Goal: Transaction & Acquisition: Register for event/course

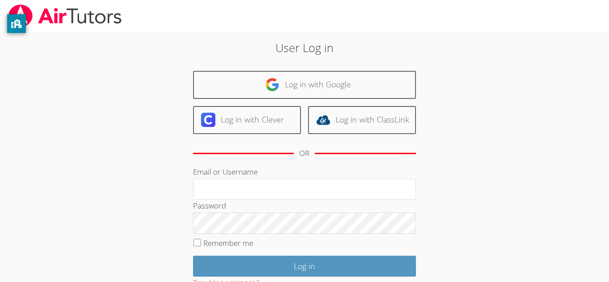
scroll to position [66, 0]
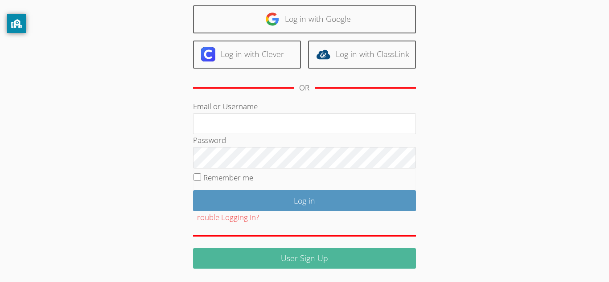
click at [255, 260] on link "User Sign Up" at bounding box center [304, 258] width 223 height 21
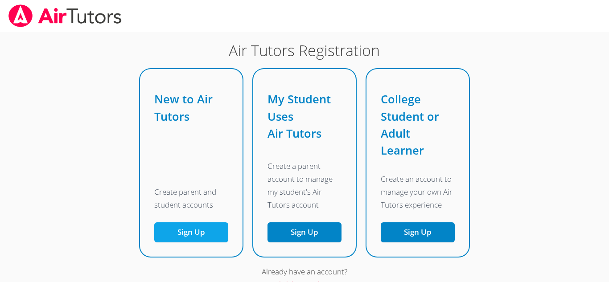
click at [198, 237] on button "Sign Up" at bounding box center [191, 233] width 74 height 20
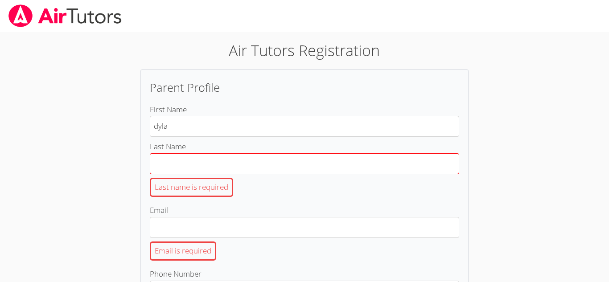
type input "[PERSON_NAME]"
click at [207, 173] on input "Last Name Last name is required" at bounding box center [305, 163] width 310 height 21
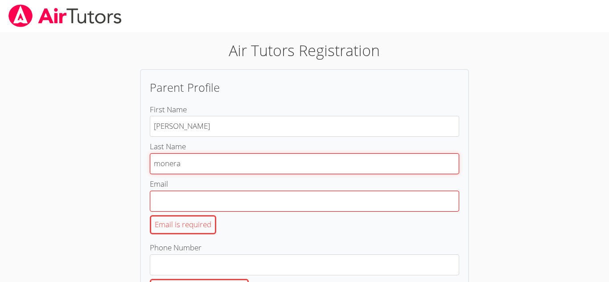
type input "monera"
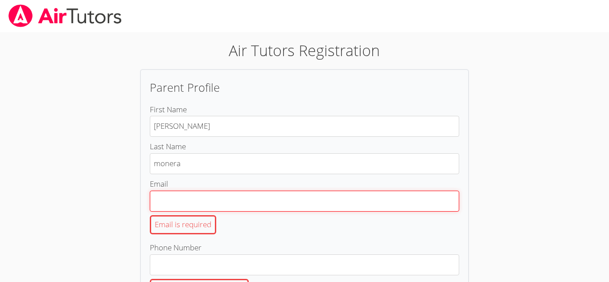
click at [199, 208] on input "Email Email is required" at bounding box center [305, 201] width 310 height 21
type input "[EMAIL_ADDRESS][DOMAIN_NAME]"
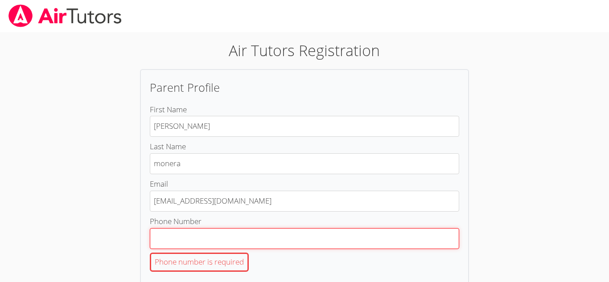
click at [211, 228] on input "Phone Number Phone number is required" at bounding box center [305, 238] width 310 height 21
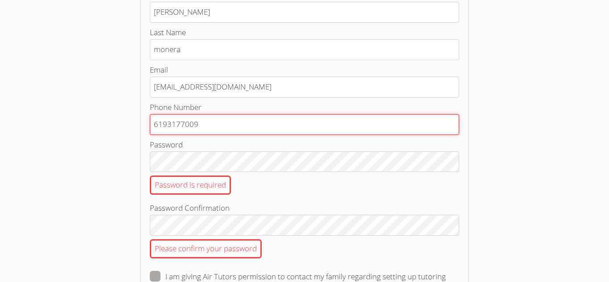
scroll to position [133, 0]
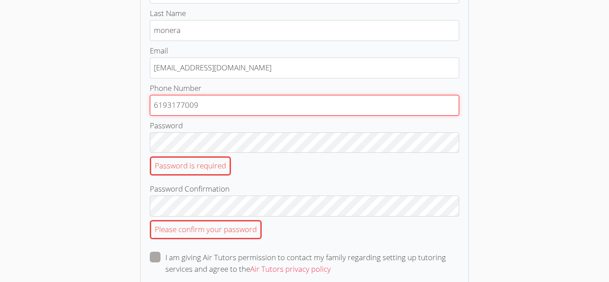
type input "6193177009"
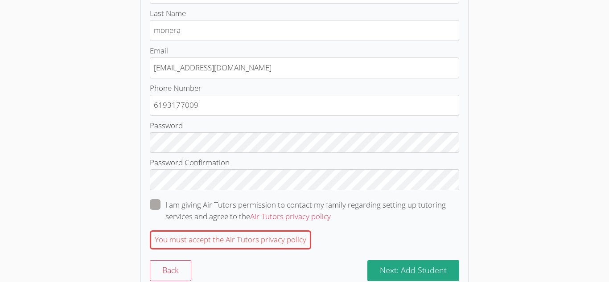
click at [331, 211] on span at bounding box center [331, 216] width 0 height 10
click at [331, 206] on input "I am giving Air Tutors permission to contact my family regarding setting up tut…" at bounding box center [335, 203] width 8 height 8
checkbox input "true"
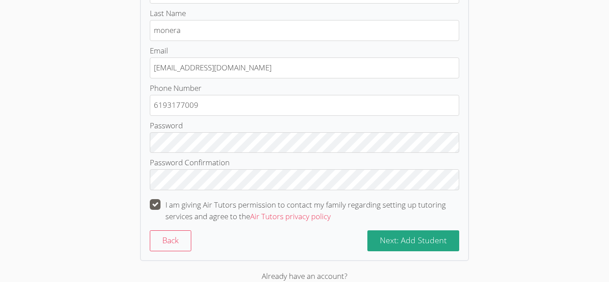
scroll to position [161, 0]
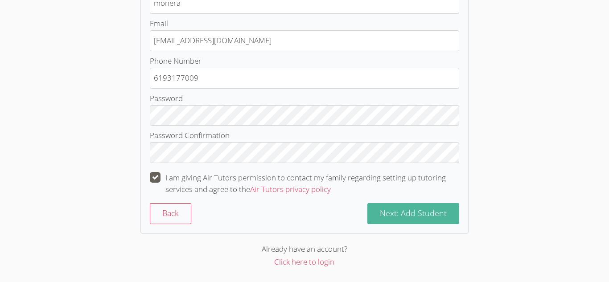
click at [415, 213] on span "Next: Add Student" at bounding box center [413, 213] width 67 height 11
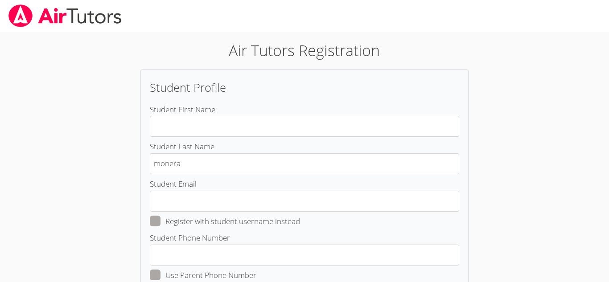
scroll to position [0, 0]
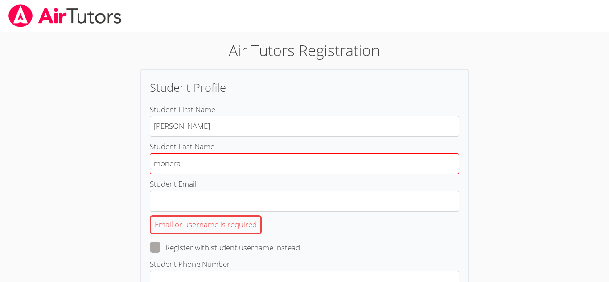
type input "[PERSON_NAME]"
click at [277, 156] on input "monera" at bounding box center [305, 163] width 310 height 21
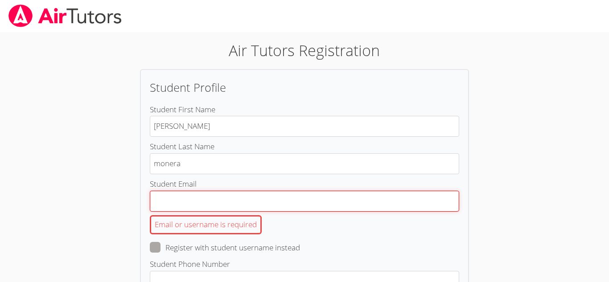
click at [247, 192] on input "Student Email Email or username is required" at bounding box center [305, 201] width 310 height 21
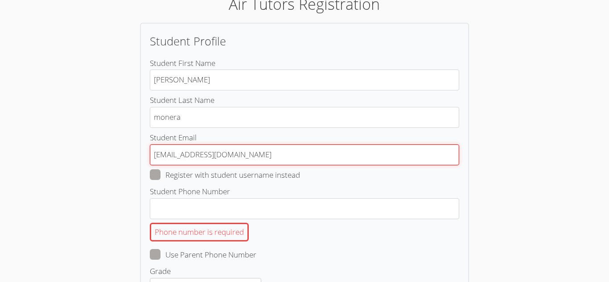
scroll to position [48, 0]
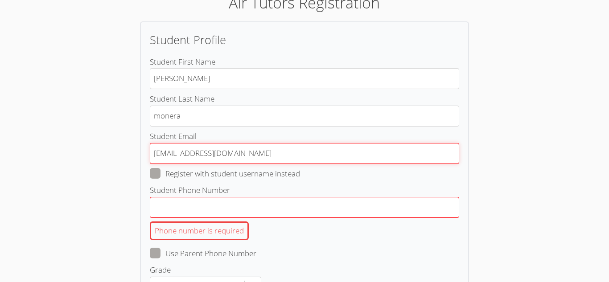
type input "[EMAIL_ADDRESS][DOMAIN_NAME]"
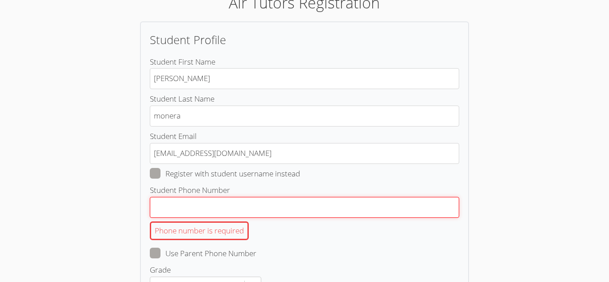
click at [239, 207] on input "Student Phone Number Phone number is required" at bounding box center [305, 207] width 310 height 21
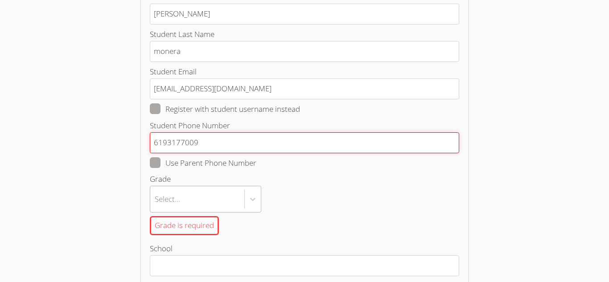
type input "6193177009"
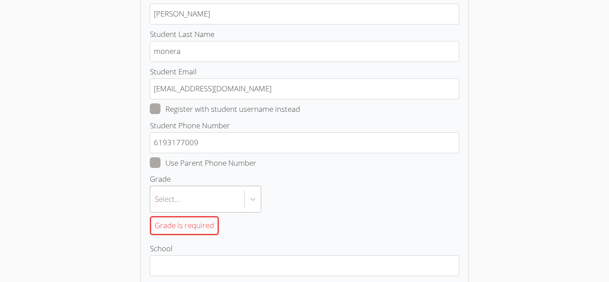
click at [198, 170] on body "Air Tutors Registration Student Profile Student First Name Dylan Student Last N…" at bounding box center [304, 29] width 609 height 282
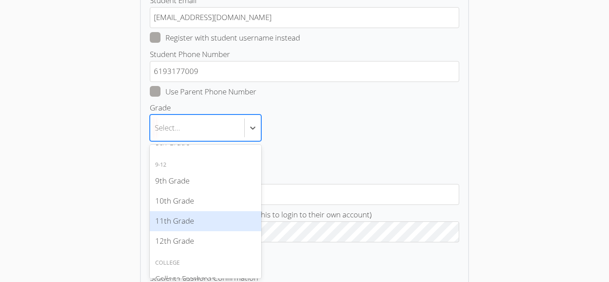
scroll to position [190, 0]
click at [199, 220] on div "11th Grade" at bounding box center [206, 220] width 112 height 20
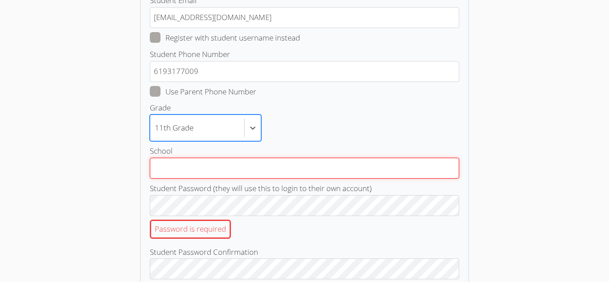
click at [236, 167] on input "School" at bounding box center [305, 168] width 310 height 21
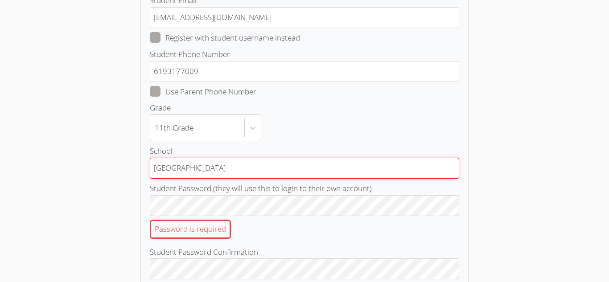
type input "[GEOGRAPHIC_DATA]"
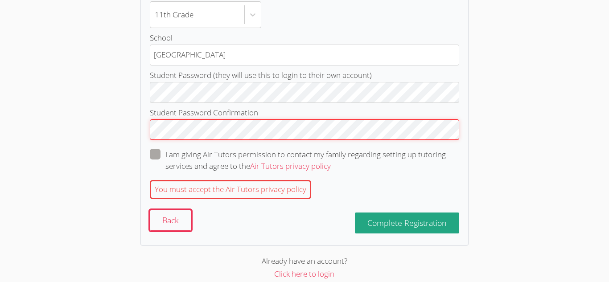
scroll to position [303, 0]
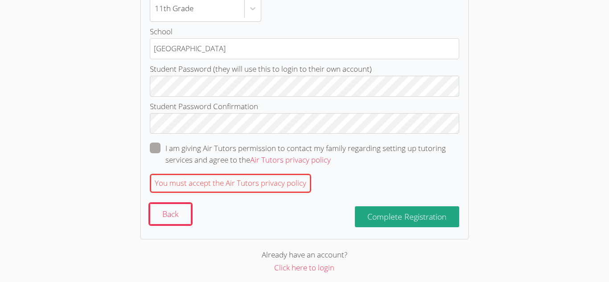
click at [331, 155] on span at bounding box center [331, 160] width 0 height 10
click at [331, 146] on input "I am giving Air Tutors permission to contact my family regarding setting up tut…" at bounding box center [335, 147] width 8 height 8
checkbox input "true"
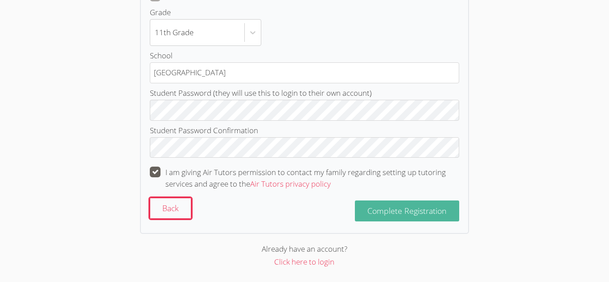
click at [363, 209] on button "Complete Registration" at bounding box center [407, 211] width 104 height 21
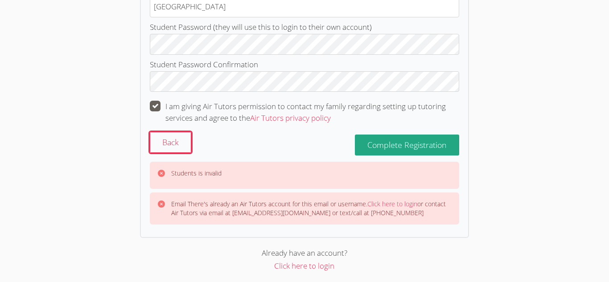
scroll to position [347, 0]
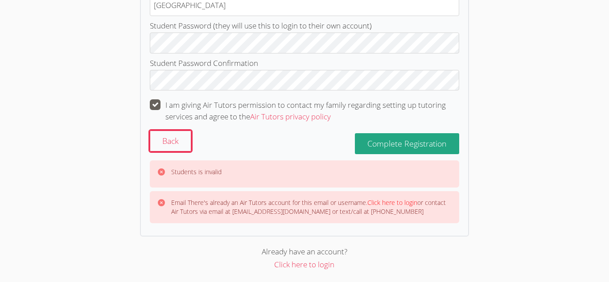
click at [400, 201] on link "Click here to login" at bounding box center [393, 202] width 50 height 8
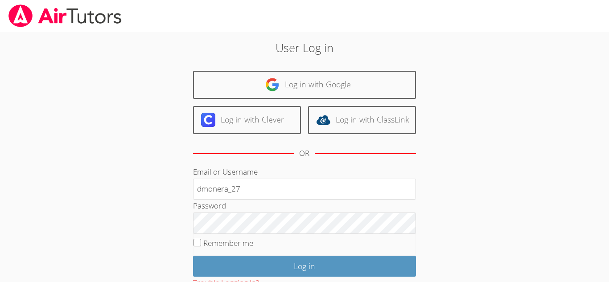
type input "dmonera_27"
click at [200, 244] on input "Remember me" at bounding box center [198, 243] width 8 height 8
checkbox input "true"
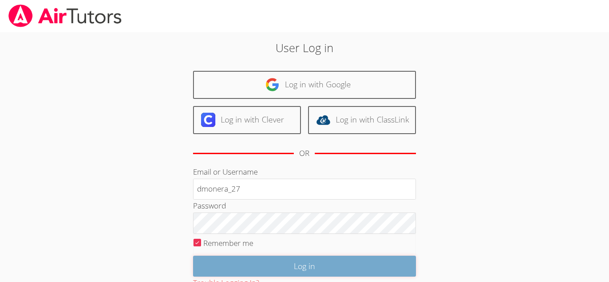
click at [229, 266] on input "Log in" at bounding box center [304, 266] width 223 height 21
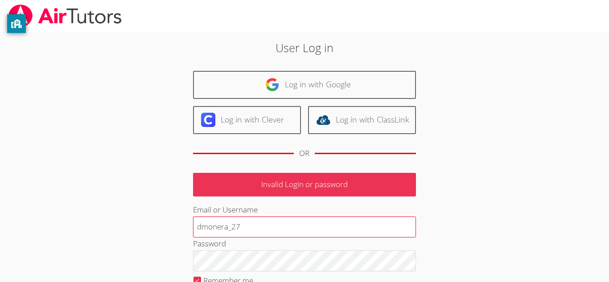
click at [273, 225] on input "dmonera_27" at bounding box center [304, 227] width 223 height 21
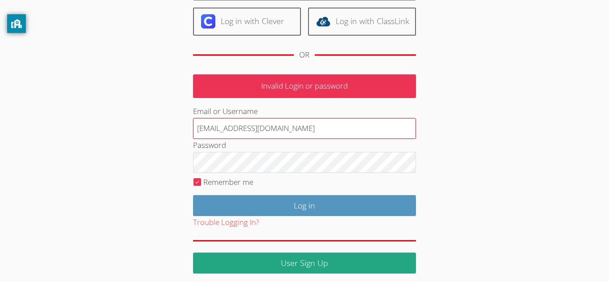
scroll to position [103, 0]
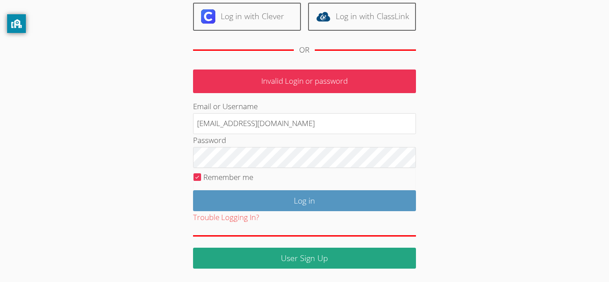
type input "dmonera_27@esusdstudents.org"
click at [303, 214] on div "Trouble Logging In?" at bounding box center [304, 217] width 223 height 13
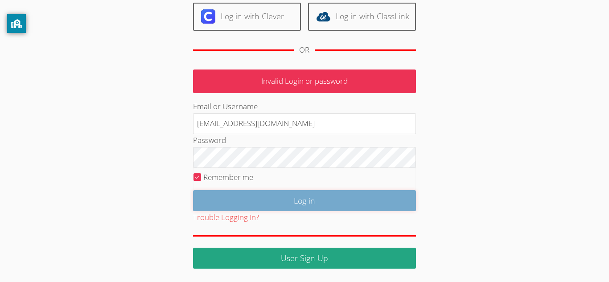
click at [289, 201] on input "Log in" at bounding box center [304, 200] width 223 height 21
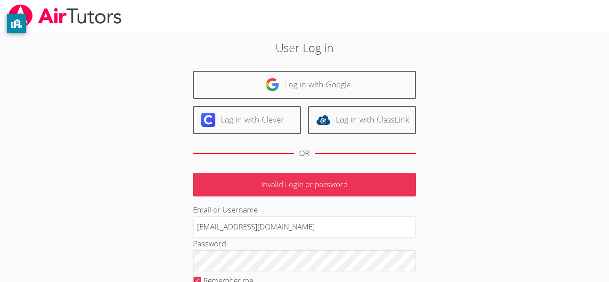
scroll to position [56, 0]
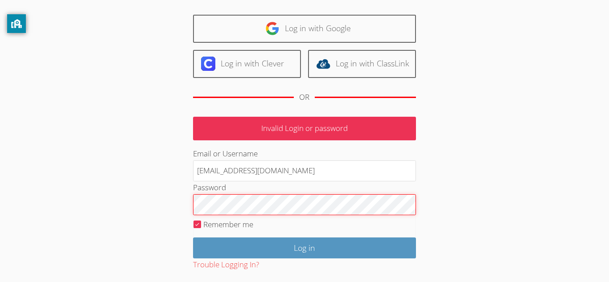
click at [193, 238] on input "Log in" at bounding box center [304, 248] width 223 height 21
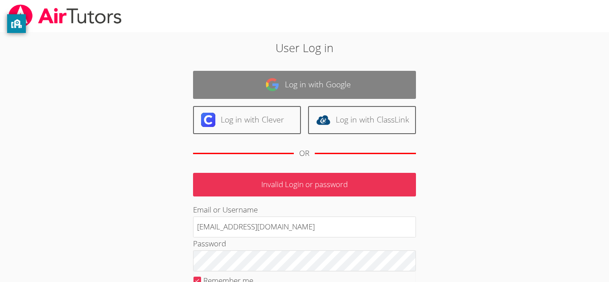
click at [316, 91] on link "Log in with Google" at bounding box center [304, 85] width 223 height 28
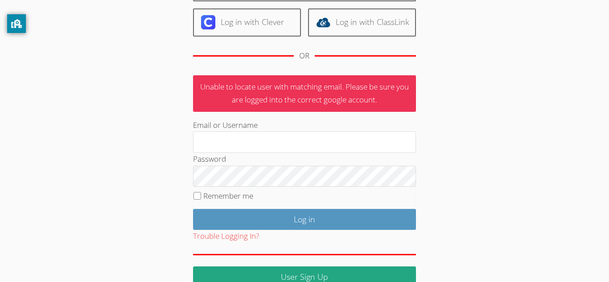
scroll to position [116, 0]
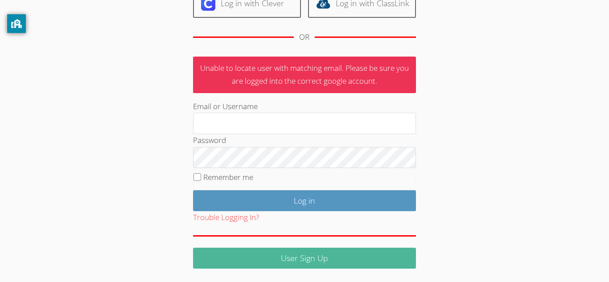
type input "[EMAIL_ADDRESS][DOMAIN_NAME]"
click at [309, 253] on link "User Sign Up" at bounding box center [304, 258] width 223 height 21
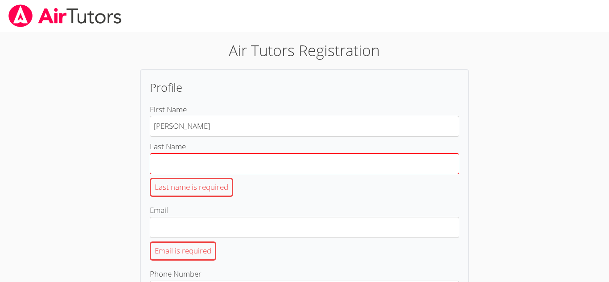
type input "[PERSON_NAME]"
click at [355, 172] on input "Last Name Last name is required" at bounding box center [305, 163] width 310 height 21
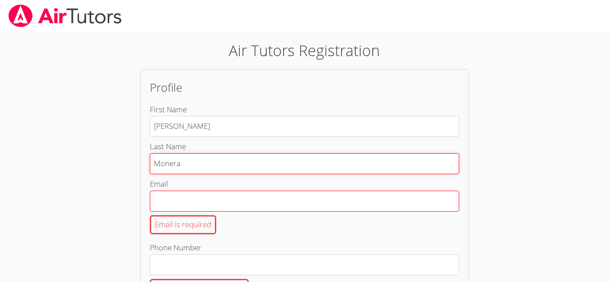
type input "Monera"
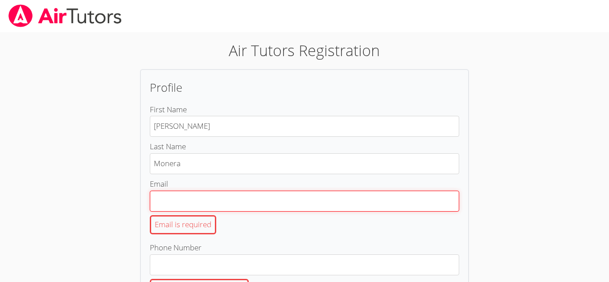
click at [349, 194] on input "Email Email is required" at bounding box center [305, 201] width 310 height 21
type input "dylanmonera@gmail.com"
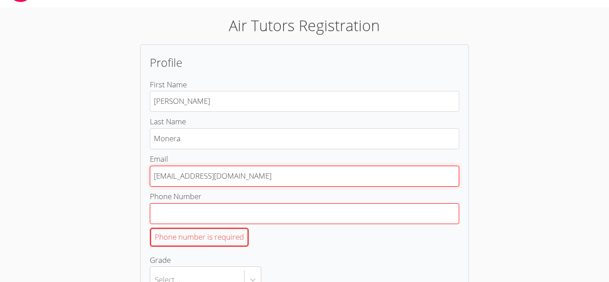
scroll to position [27, 0]
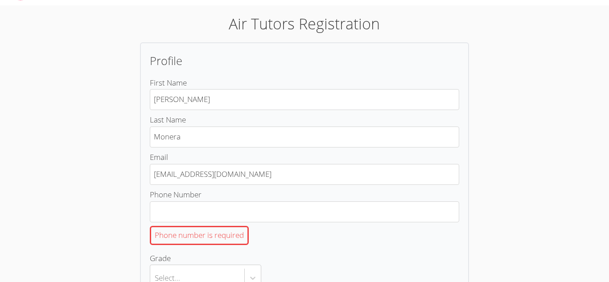
click at [276, 223] on div "Phone number is required" at bounding box center [305, 236] width 310 height 26
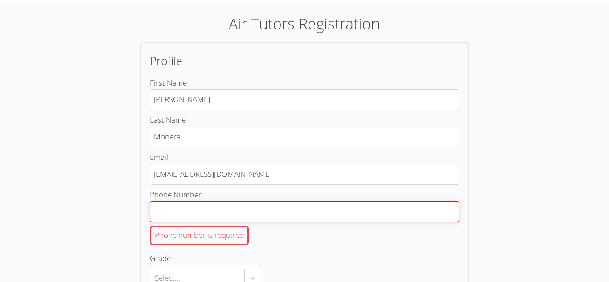
click at [276, 222] on input "Phone Number Phone number is required" at bounding box center [305, 212] width 310 height 21
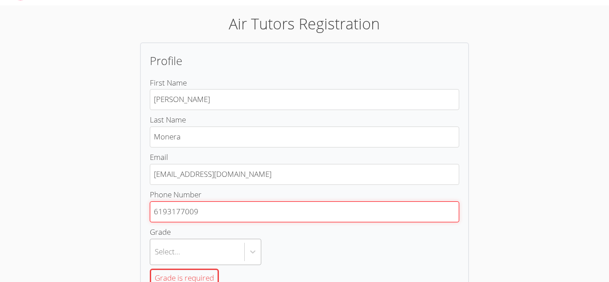
type input "6193177009"
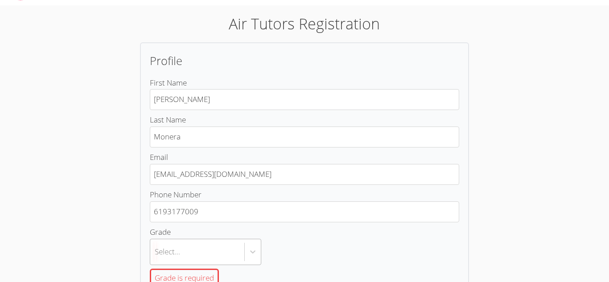
click at [218, 254] on body "Air Tutors Registration Profile First Name Dylan Last Name Monera Email dylanmo…" at bounding box center [304, 114] width 609 height 282
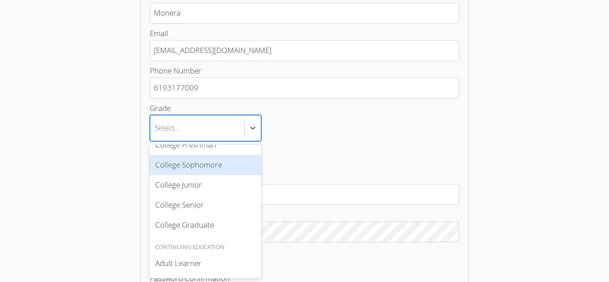
scroll to position [0, 0]
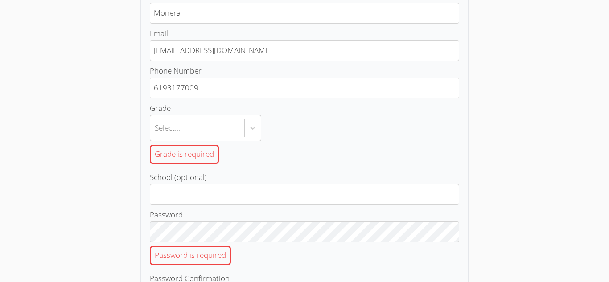
click at [383, 115] on div "Select..." at bounding box center [305, 128] width 310 height 27
click at [156, 118] on input "Grade Select... Grade is required" at bounding box center [155, 128] width 1 height 21
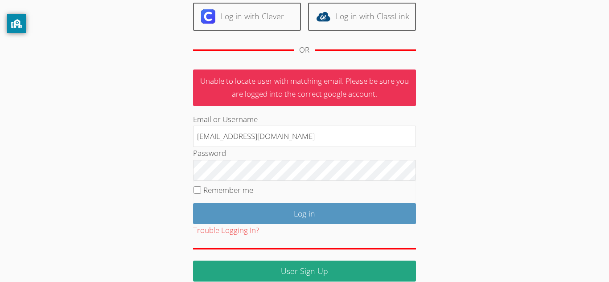
scroll to position [116, 0]
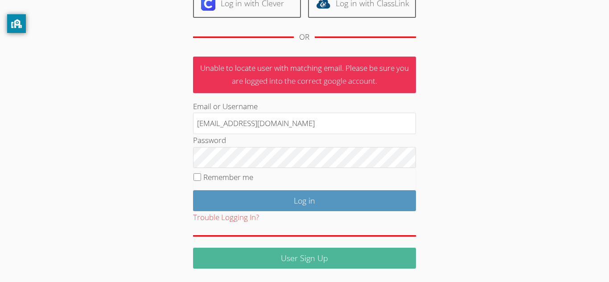
click at [322, 254] on link "User Sign Up" at bounding box center [304, 258] width 223 height 21
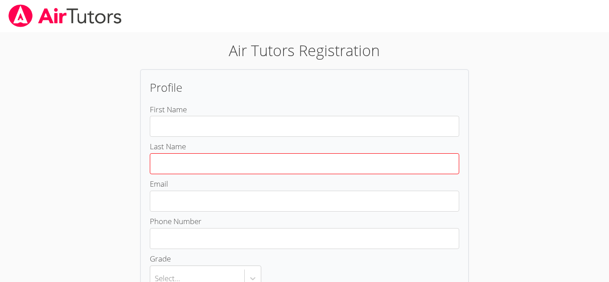
scroll to position [230, 0]
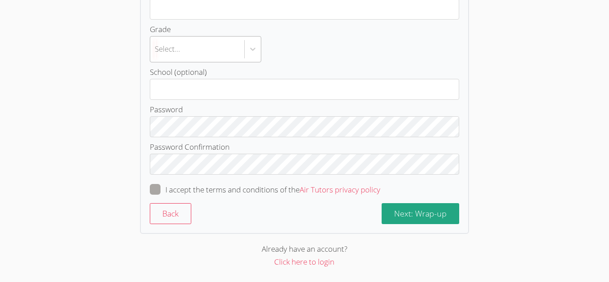
click at [244, 59] on div "Select..." at bounding box center [197, 50] width 94 height 26
click at [156, 59] on input "Grade Select..." at bounding box center [155, 49] width 1 height 21
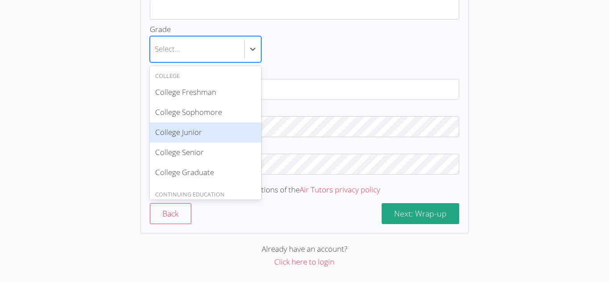
scroll to position [26, 0]
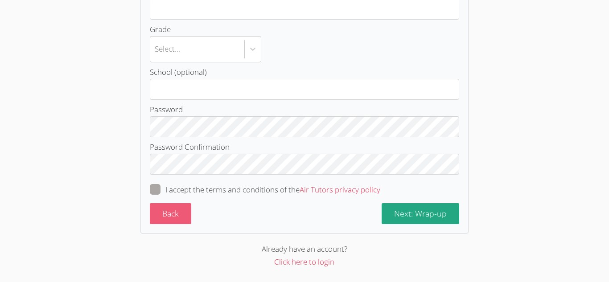
click at [167, 211] on button "Back" at bounding box center [170, 213] width 41 height 21
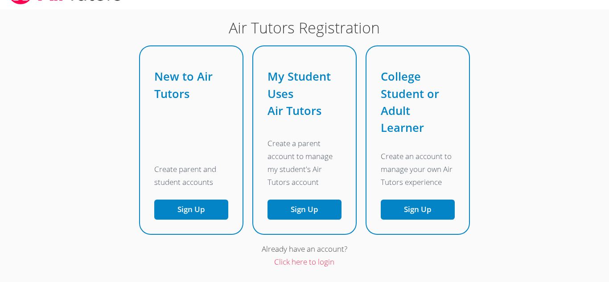
scroll to position [22, 0]
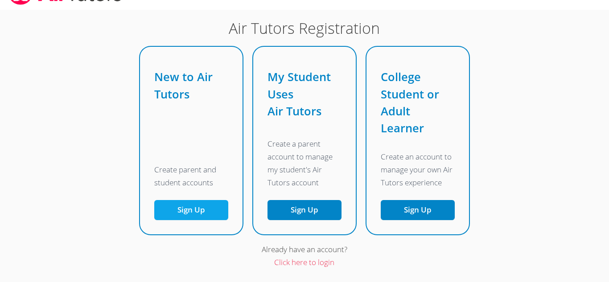
click at [194, 211] on button "Sign Up" at bounding box center [191, 210] width 74 height 20
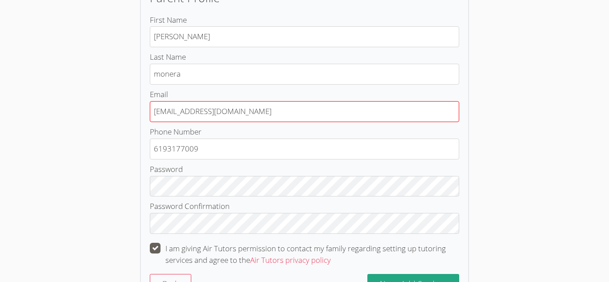
scroll to position [161, 0]
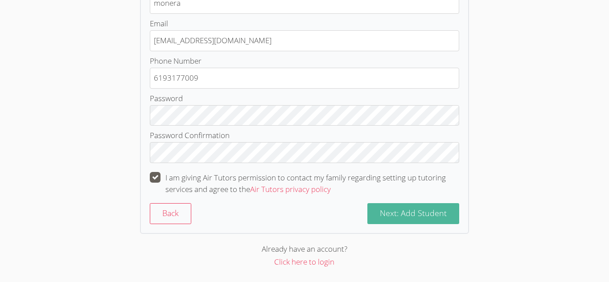
click at [392, 209] on span "Next: Add Student" at bounding box center [413, 213] width 67 height 11
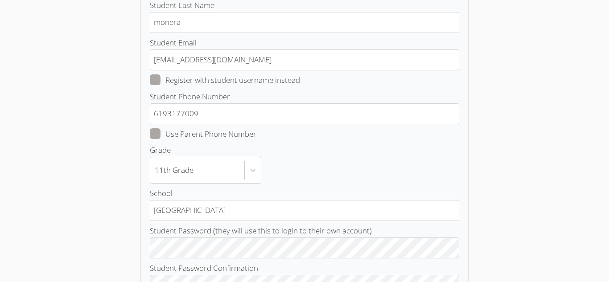
scroll to position [132, 0]
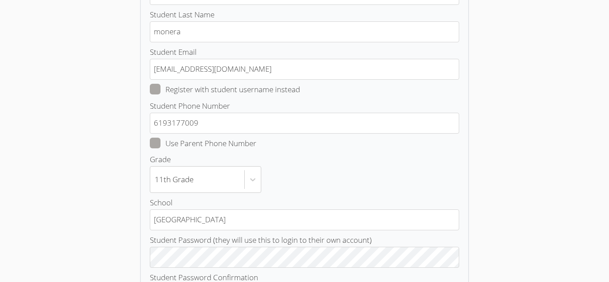
click at [300, 87] on span at bounding box center [300, 89] width 0 height 10
click at [300, 87] on input "Register with student username instead" at bounding box center [304, 88] width 8 height 8
checkbox input "true"
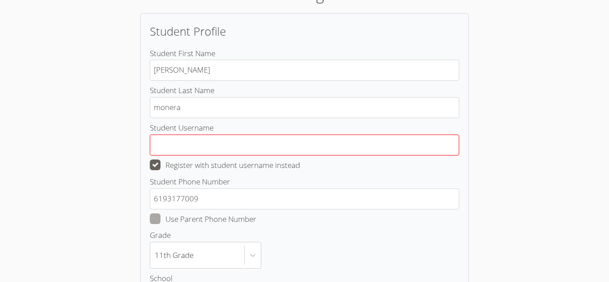
scroll to position [56, 0]
click at [233, 147] on input "Student Username" at bounding box center [305, 145] width 310 height 21
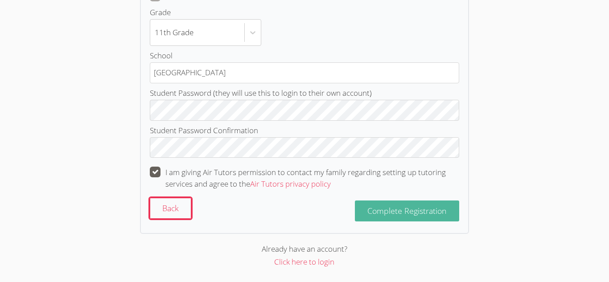
type input "dmonera_27"
click at [407, 218] on button "Complete Registration" at bounding box center [407, 211] width 104 height 21
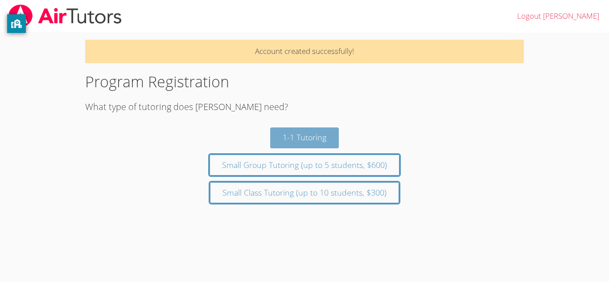
click at [298, 138] on button "1-1 Tutoring" at bounding box center [304, 138] width 69 height 21
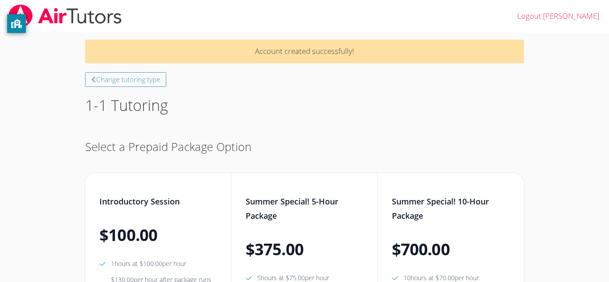
click at [38, 21] on img at bounding box center [65, 15] width 115 height 23
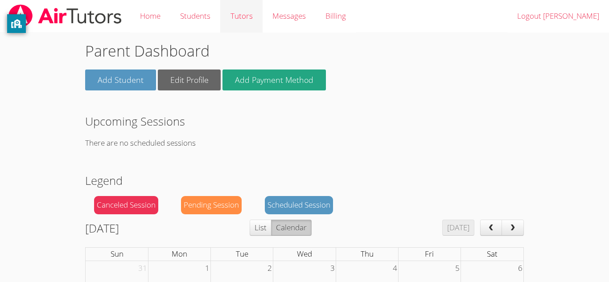
click at [237, 21] on link "Tutors" at bounding box center [241, 16] width 42 height 33
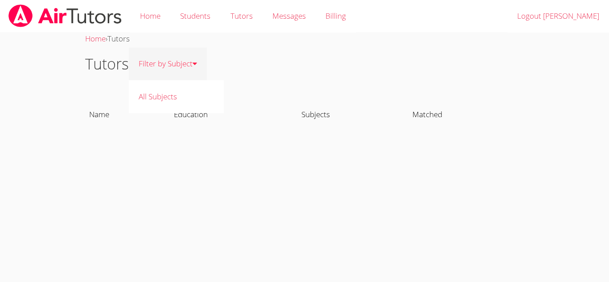
click at [190, 65] on link "Filter by Subject" at bounding box center [168, 64] width 78 height 33
click at [187, 66] on link "Filter by Subject" at bounding box center [168, 64] width 78 height 33
click at [132, 120] on th "Name" at bounding box center [127, 115] width 85 height 21
click at [111, 120] on th "Name" at bounding box center [127, 115] width 85 height 21
click at [120, 59] on h1 "Tutors" at bounding box center [107, 64] width 44 height 23
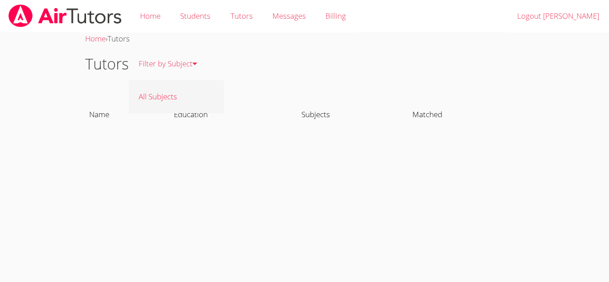
click at [157, 90] on link "All Subjects" at bounding box center [176, 96] width 95 height 33
click at [251, 29] on link "Tutors" at bounding box center [241, 16] width 42 height 33
click at [179, 23] on link "Students" at bounding box center [195, 16] width 50 height 33
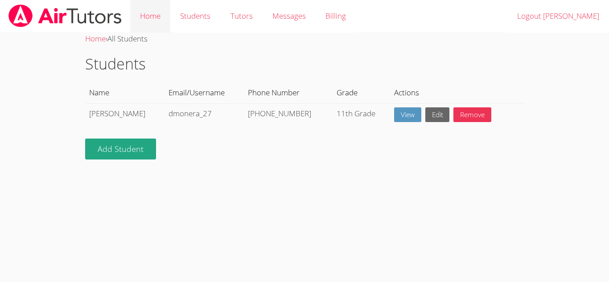
click at [163, 19] on link "Home" at bounding box center [150, 16] width 40 height 33
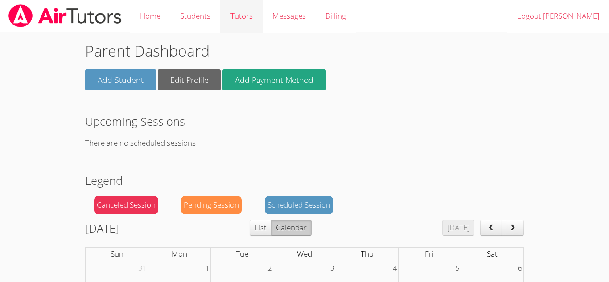
click at [248, 24] on link "Tutors" at bounding box center [241, 16] width 42 height 33
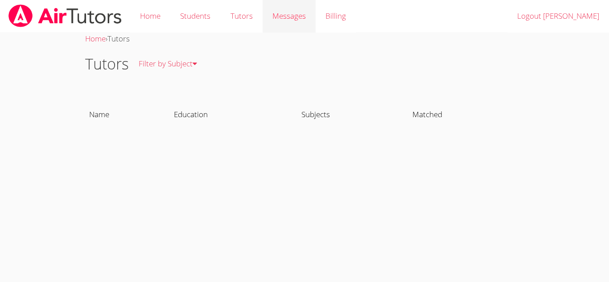
click at [273, 22] on div "Messages" at bounding box center [289, 16] width 33 height 13
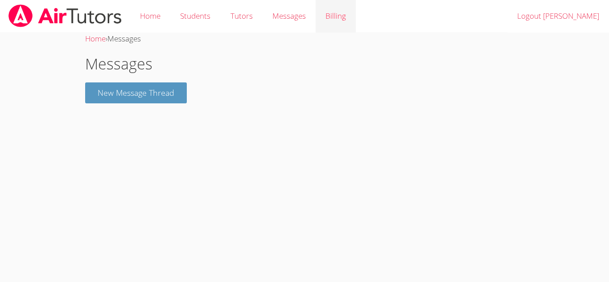
click at [328, 23] on link "Billing" at bounding box center [336, 16] width 40 height 33
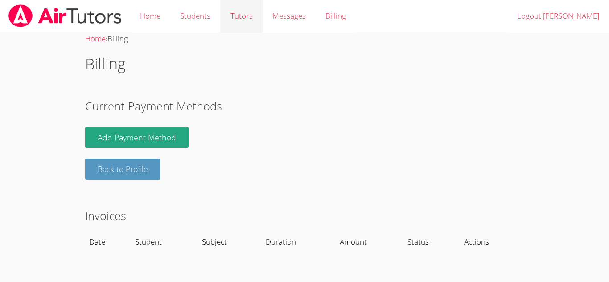
click at [229, 24] on link "Tutors" at bounding box center [241, 16] width 42 height 33
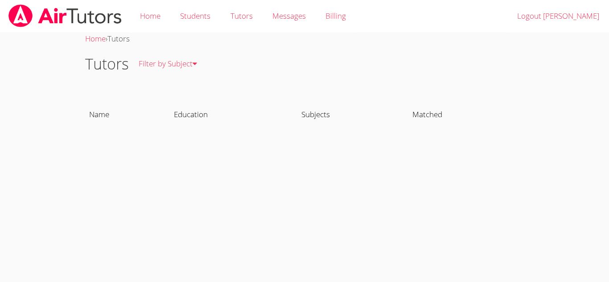
click at [199, 120] on th "Education" at bounding box center [234, 115] width 128 height 21
click at [305, 115] on th "Subjects" at bounding box center [353, 115] width 111 height 21
click at [216, 91] on div "Home › Tutors Tutors Filter by Subject All Subjects Name Education Subjects Mat…" at bounding box center [304, 90] width 457 height 115
click at [153, 15] on link "Home" at bounding box center [150, 16] width 40 height 33
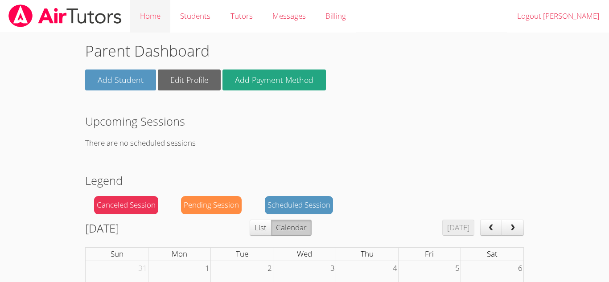
click at [168, 21] on link "Home" at bounding box center [150, 16] width 40 height 33
click at [94, 19] on img at bounding box center [65, 15] width 115 height 23
click at [231, 22] on link "Tutors" at bounding box center [241, 16] width 42 height 33
